Goal: Task Accomplishment & Management: Manage account settings

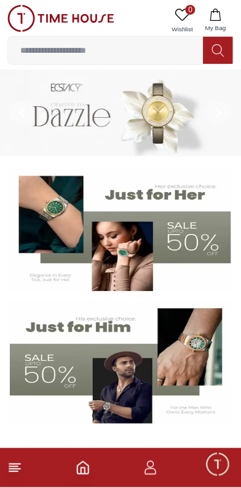
click at [219, 471] on span "Minimize live chat window" at bounding box center [218, 465] width 36 height 36
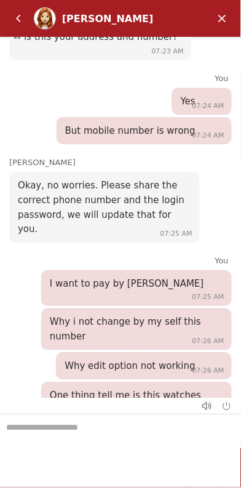
scroll to position [2288, 0]
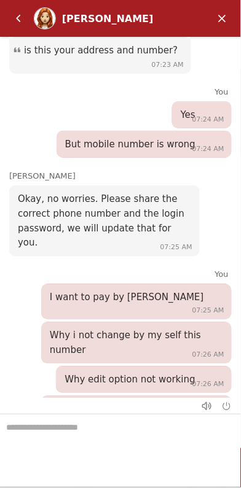
click at [227, 23] on em "Minimize" at bounding box center [222, 18] width 25 height 25
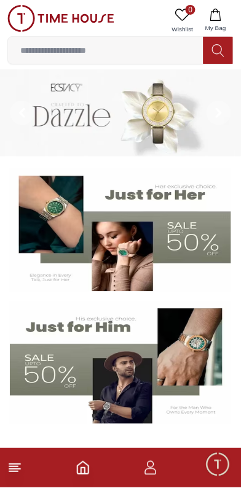
click at [152, 473] on icon "button" at bounding box center [150, 468] width 15 height 15
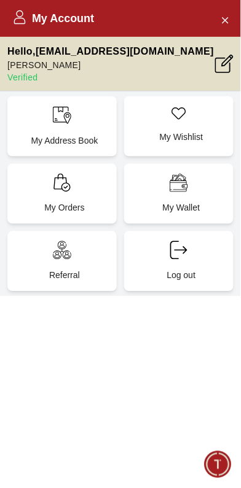
click at [231, 65] on icon at bounding box center [224, 64] width 18 height 18
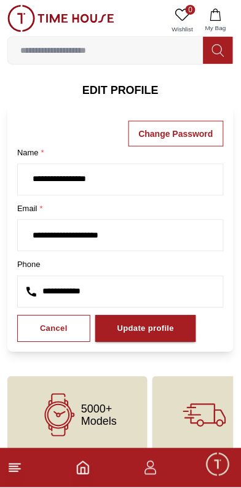
click at [121, 96] on section "**********" at bounding box center [120, 217] width 241 height 271
click at [130, 93] on h6 "EDIT PROFILE" at bounding box center [120, 90] width 226 height 17
click at [125, 96] on h6 "EDIT PROFILE" at bounding box center [120, 90] width 226 height 17
click at [131, 88] on h6 "EDIT PROFILE" at bounding box center [120, 90] width 226 height 17
click at [128, 90] on h6 "EDIT PROFILE" at bounding box center [120, 90] width 226 height 17
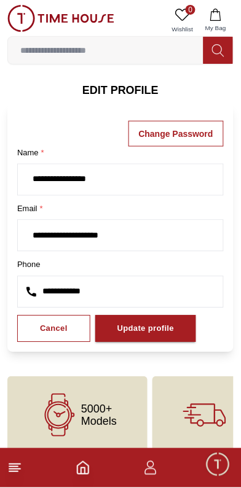
click at [132, 89] on h6 "EDIT PROFILE" at bounding box center [120, 90] width 226 height 17
click at [131, 88] on h6 "EDIT PROFILE" at bounding box center [120, 90] width 226 height 17
click at [131, 87] on h6 "EDIT PROFILE" at bounding box center [120, 90] width 226 height 17
click at [139, 96] on h6 "EDIT PROFILE" at bounding box center [120, 90] width 226 height 17
click at [131, 99] on section "**********" at bounding box center [120, 217] width 241 height 271
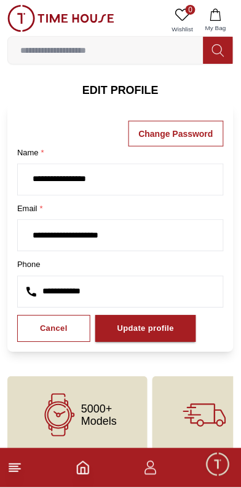
click at [130, 94] on h6 "EDIT PROFILE" at bounding box center [120, 90] width 226 height 17
click at [131, 90] on h6 "EDIT PROFILE" at bounding box center [120, 90] width 226 height 17
click at [131, 91] on h6 "EDIT PROFILE" at bounding box center [120, 90] width 226 height 17
click at [136, 87] on h6 "EDIT PROFILE" at bounding box center [120, 90] width 226 height 17
click at [138, 87] on h6 "EDIT PROFILE" at bounding box center [120, 90] width 226 height 17
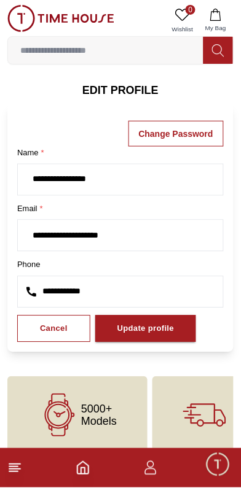
click at [142, 85] on h6 "EDIT PROFILE" at bounding box center [120, 90] width 226 height 17
click at [147, 85] on h6 "EDIT PROFILE" at bounding box center [120, 90] width 226 height 17
click at [151, 85] on h6 "EDIT PROFILE" at bounding box center [120, 90] width 226 height 17
click at [150, 87] on h6 "EDIT PROFILE" at bounding box center [120, 90] width 226 height 17
click at [149, 91] on h6 "EDIT PROFILE" at bounding box center [120, 90] width 226 height 17
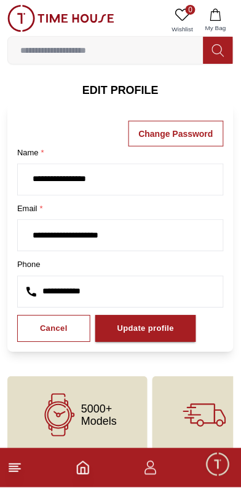
click at [146, 95] on h6 "EDIT PROFILE" at bounding box center [120, 90] width 226 height 17
click at [138, 96] on h6 "EDIT PROFILE" at bounding box center [120, 90] width 226 height 17
click at [145, 90] on h6 "EDIT PROFILE" at bounding box center [120, 90] width 226 height 17
click at [138, 86] on h6 "EDIT PROFILE" at bounding box center [120, 90] width 226 height 17
click at [131, 91] on h6 "EDIT PROFILE" at bounding box center [120, 90] width 226 height 17
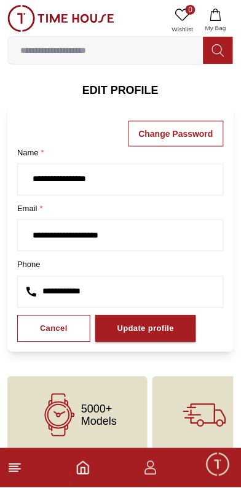
click at [134, 88] on h6 "EDIT PROFILE" at bounding box center [120, 90] width 226 height 17
click at [141, 87] on h6 "EDIT PROFILE" at bounding box center [120, 90] width 226 height 17
